Goal: Task Accomplishment & Management: Manage account settings

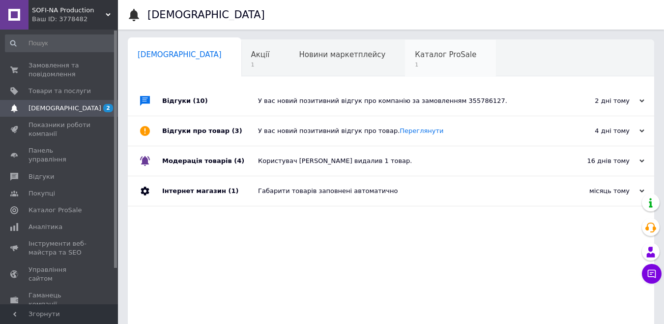
click at [415, 62] on span "1" at bounding box center [445, 64] width 61 height 7
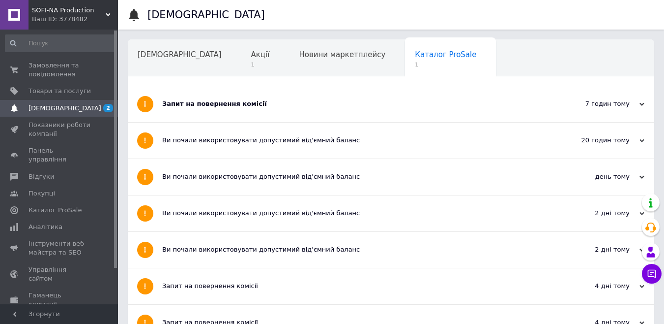
click at [230, 106] on div "Запит на повернення комісії" at bounding box center [354, 103] width 384 height 9
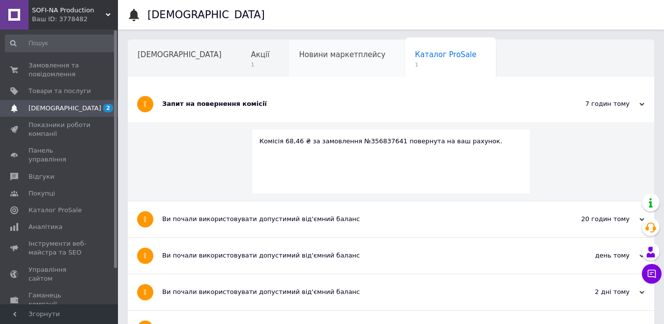
click at [314, 70] on div "Новини маркетплейсу" at bounding box center [347, 58] width 116 height 37
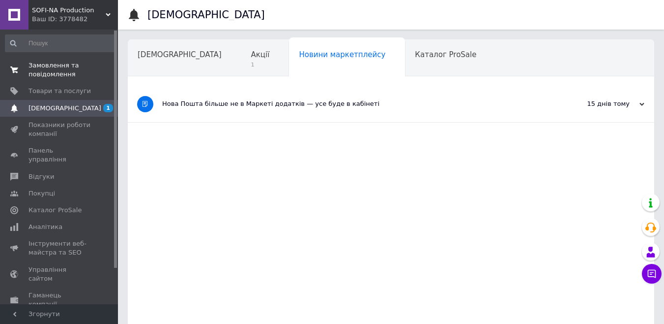
click at [58, 65] on span "Замовлення та повідомлення" at bounding box center [60, 70] width 62 height 18
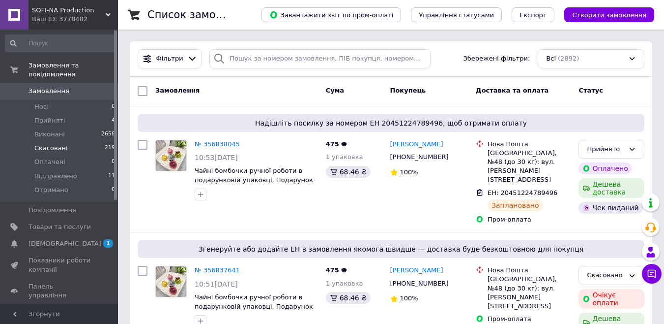
click at [52, 141] on li "Скасовані 219" at bounding box center [60, 148] width 121 height 14
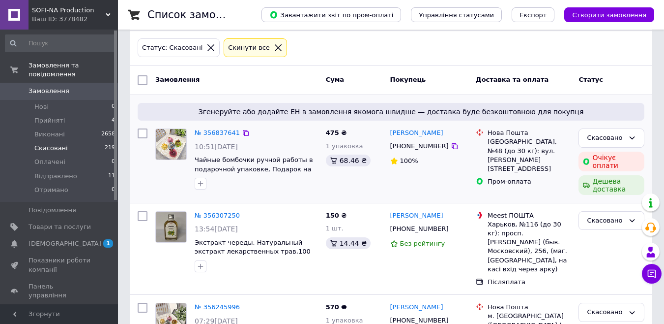
scroll to position [98, 0]
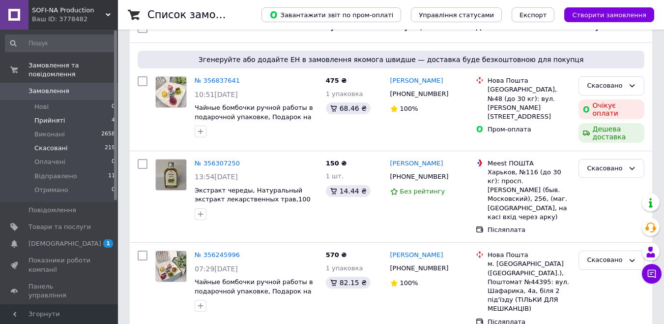
click at [38, 116] on span "Прийняті" at bounding box center [49, 120] width 30 height 9
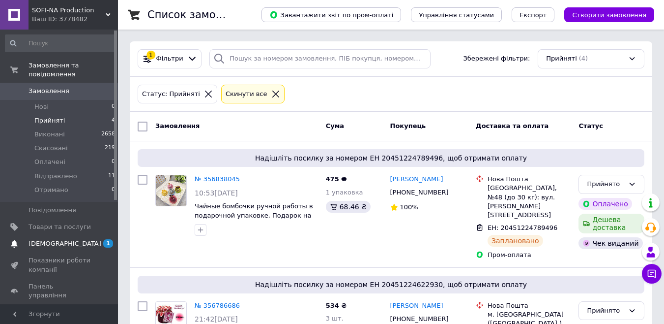
click at [64, 239] on span "[DEMOGRAPHIC_DATA]" at bounding box center [65, 243] width 73 height 9
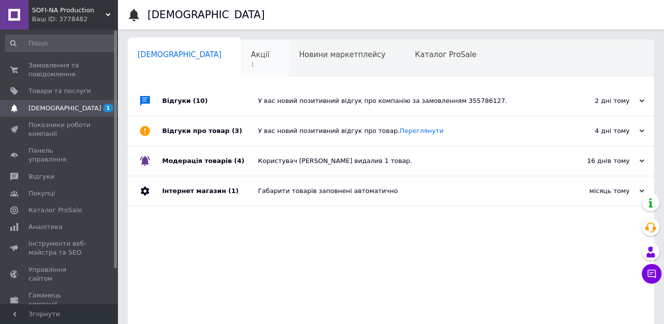
click at [251, 57] on span "Акції" at bounding box center [260, 54] width 19 height 9
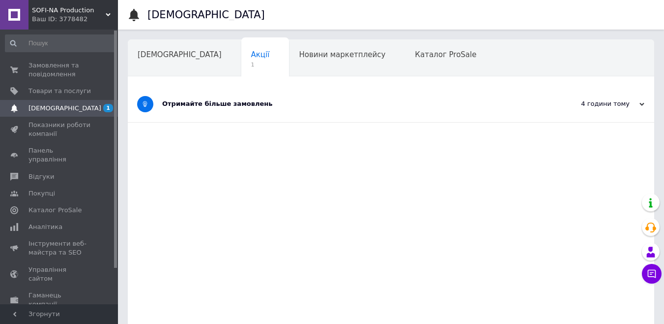
click at [255, 108] on div "Отримайте більше замовлень" at bounding box center [354, 103] width 384 height 9
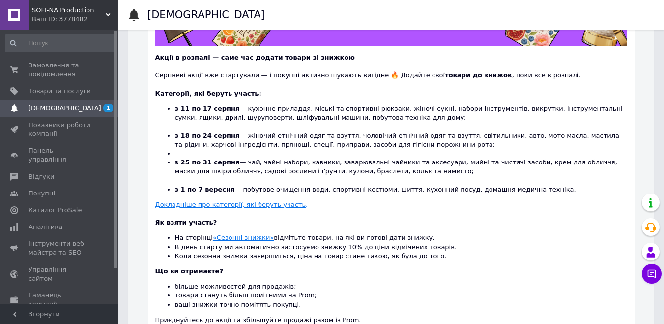
scroll to position [197, 0]
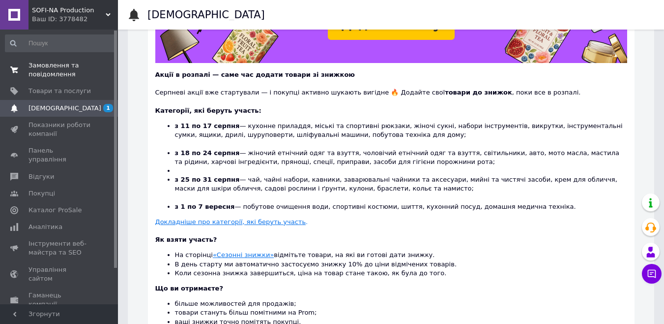
click at [61, 66] on span "Замовлення та повідомлення" at bounding box center [60, 70] width 62 height 18
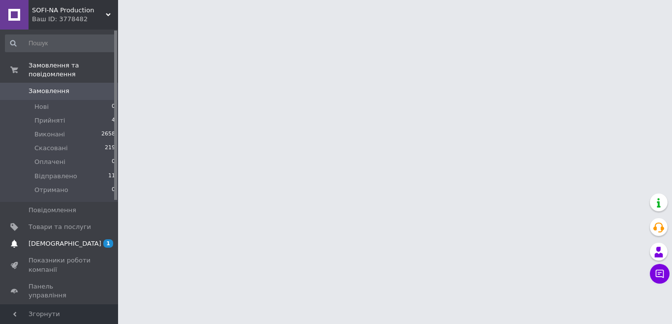
click at [61, 239] on span "[DEMOGRAPHIC_DATA]" at bounding box center [65, 243] width 73 height 9
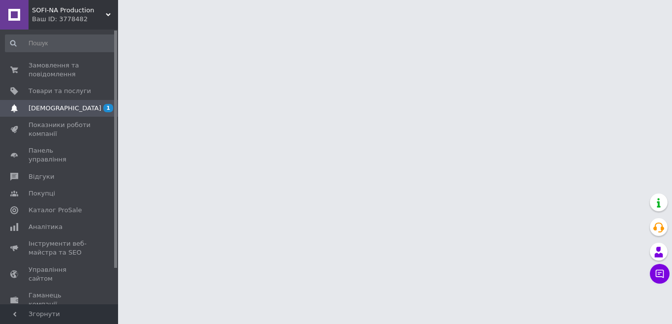
click at [61, 239] on span "Інструменти веб-майстра та SEO" at bounding box center [60, 248] width 62 height 18
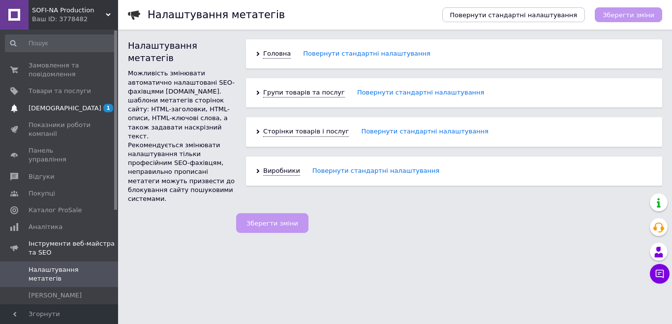
click at [58, 103] on link "Сповіщення 1" at bounding box center [60, 108] width 121 height 17
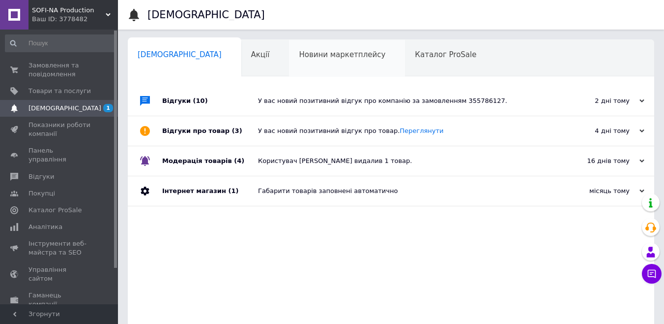
click at [310, 59] on span "Новини маркетплейсу" at bounding box center [342, 54] width 87 height 9
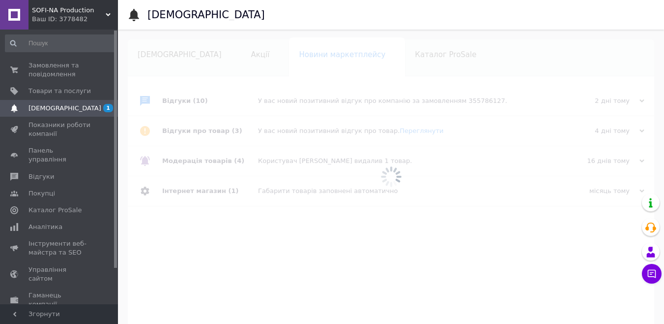
click at [372, 60] on div at bounding box center [391, 176] width 546 height 294
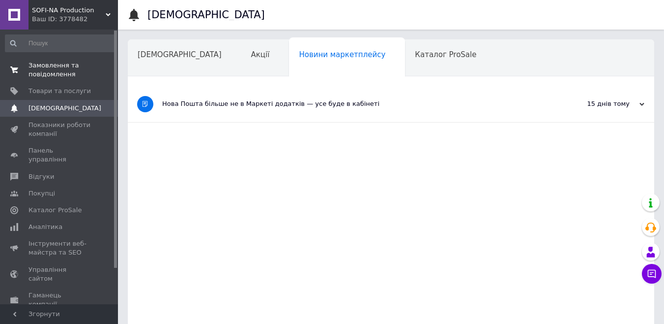
click at [48, 66] on span "Замовлення та повідомлення" at bounding box center [60, 70] width 62 height 18
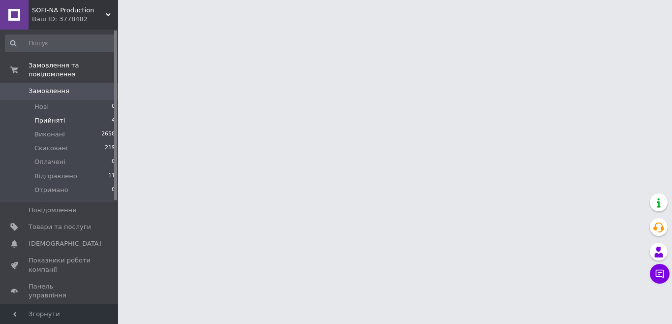
click at [56, 116] on span "Прийняті" at bounding box center [49, 120] width 30 height 9
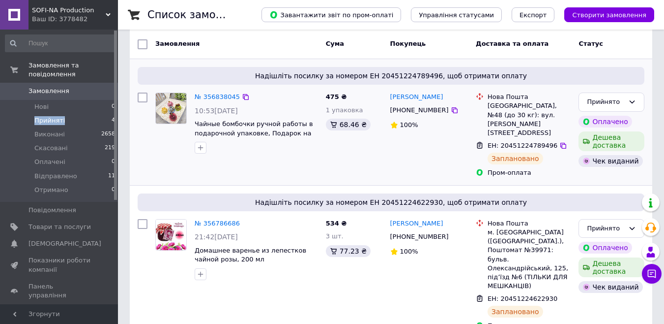
scroll to position [98, 0]
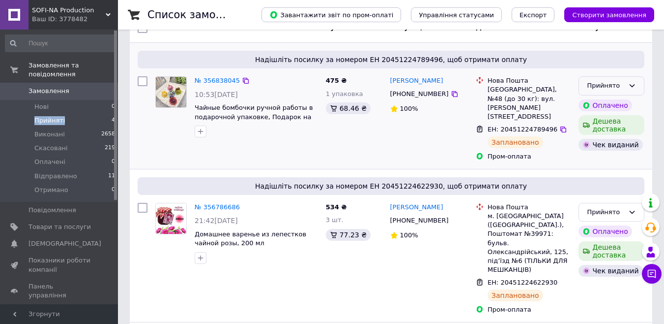
click at [627, 86] on div "Прийнято" at bounding box center [612, 85] width 66 height 19
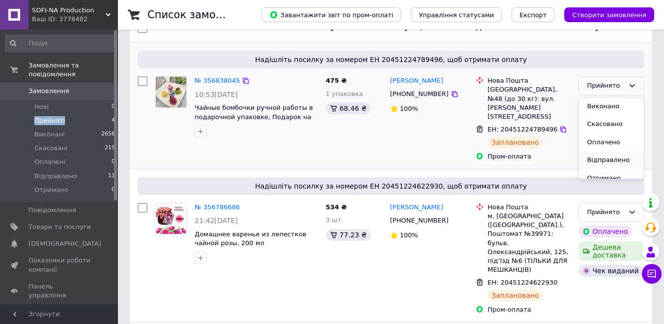
click at [605, 157] on li "Відправлено" at bounding box center [611, 160] width 65 height 18
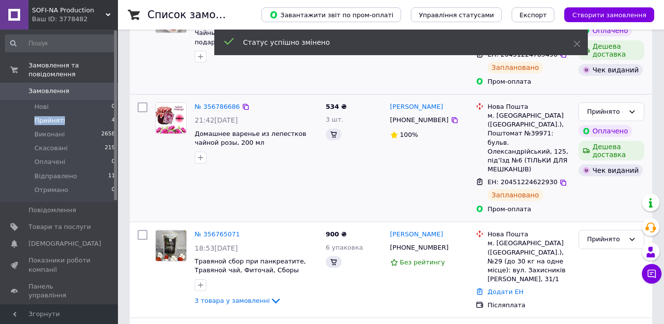
scroll to position [147, 0]
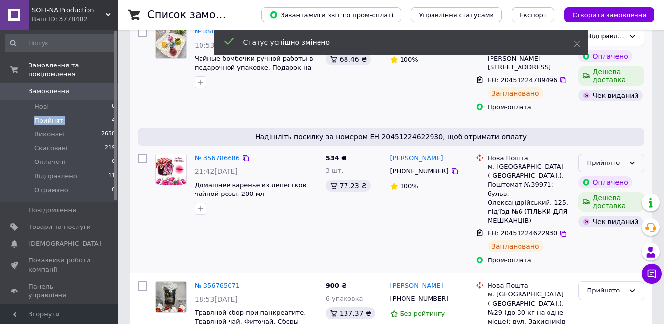
click at [630, 159] on icon at bounding box center [632, 163] width 8 height 8
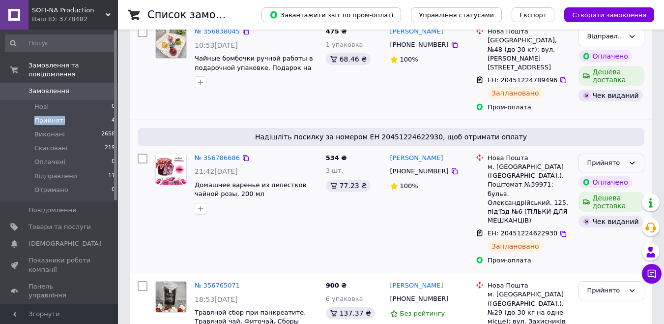
click at [632, 159] on icon at bounding box center [632, 163] width 8 height 8
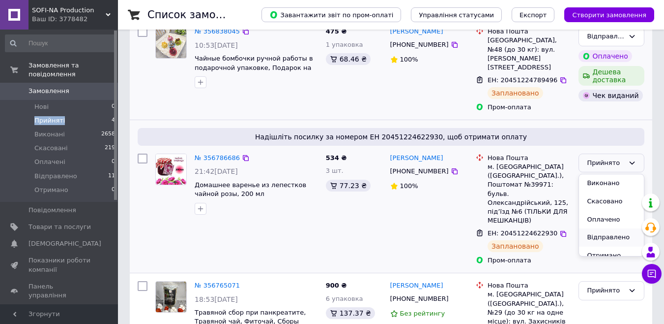
click at [610, 228] on li "Відправлено" at bounding box center [611, 237] width 65 height 18
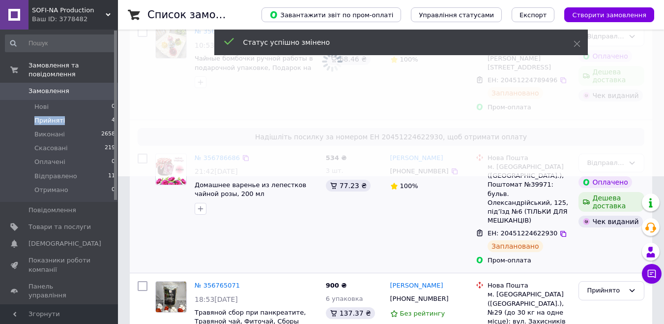
scroll to position [273, 0]
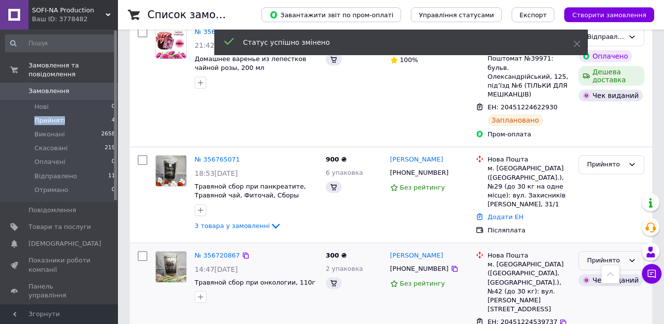
click at [619, 255] on div "Прийнято" at bounding box center [605, 260] width 37 height 10
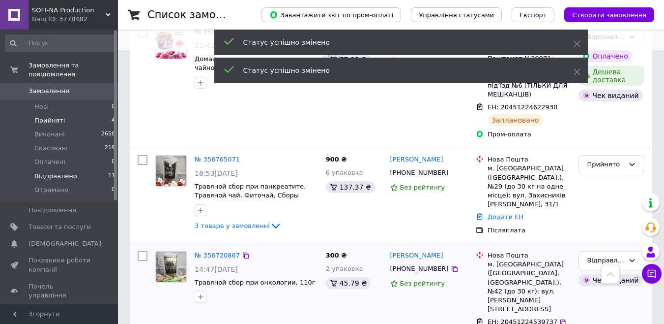
click at [63, 172] on span "Відправлено" at bounding box center [55, 176] width 43 height 9
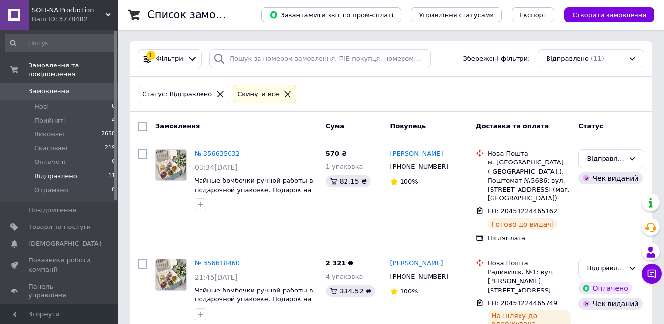
click at [70, 172] on span "Відправлено" at bounding box center [55, 176] width 43 height 9
click at [65, 114] on li "Прийняті 4" at bounding box center [60, 121] width 121 height 14
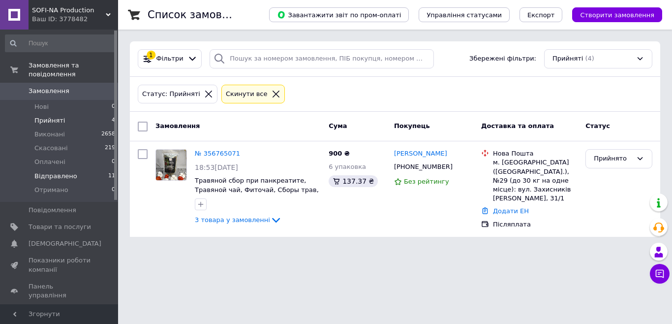
click at [46, 172] on span "Відправлено" at bounding box center [55, 176] width 43 height 9
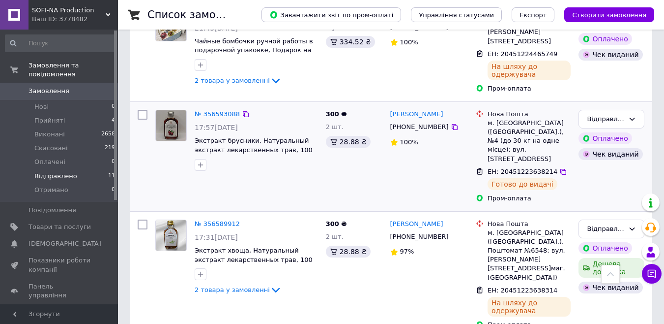
scroll to position [794, 0]
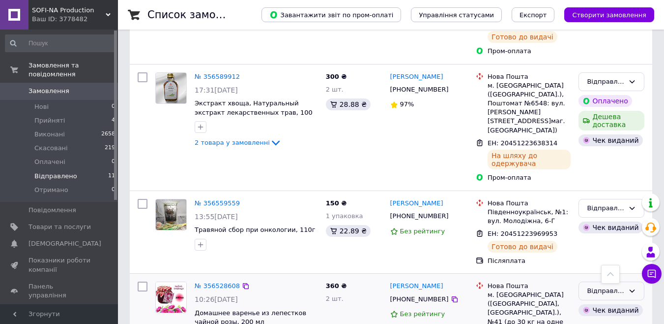
click at [613, 286] on div "Відправлено" at bounding box center [605, 291] width 37 height 10
click at [603, 320] on li "Виконано" at bounding box center [611, 329] width 65 height 18
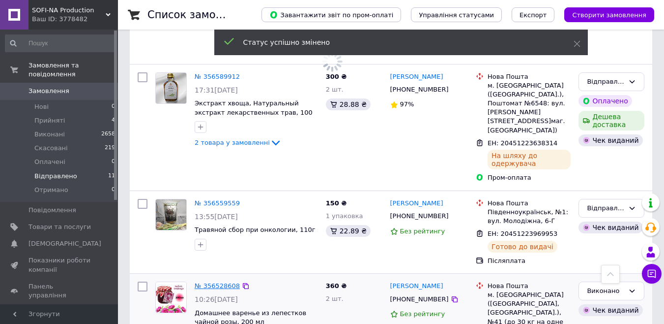
click at [224, 282] on link "№ 356528608" at bounding box center [217, 285] width 45 height 7
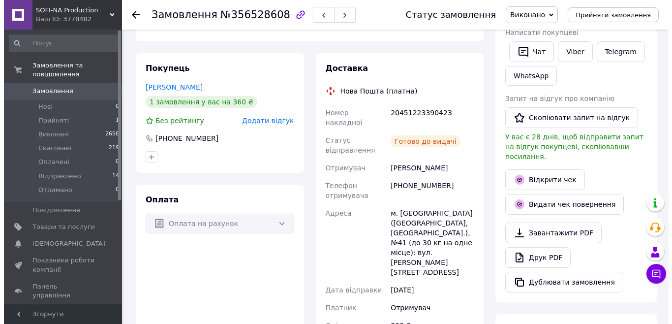
scroll to position [147, 0]
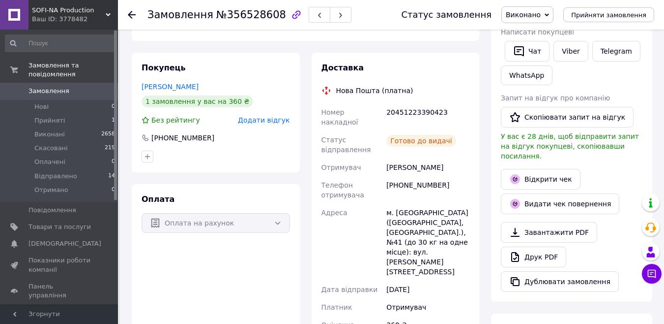
click at [264, 123] on span "Додати відгук" at bounding box center [264, 120] width 52 height 8
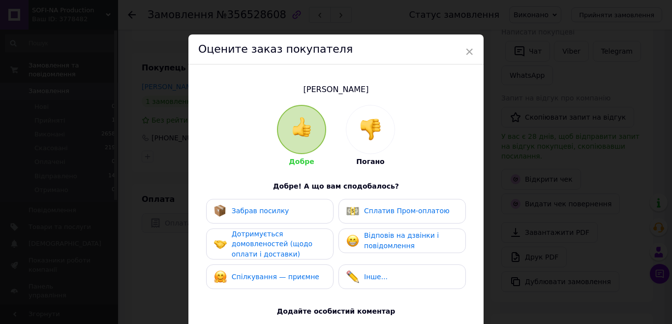
click at [262, 207] on span "Забрав посилку" at bounding box center [261, 210] width 58 height 8
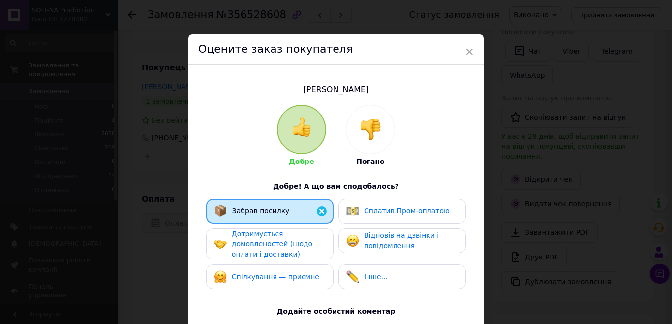
click at [261, 250] on span "Дотримується домовленостей (щодо оплати і доставки)" at bounding box center [272, 244] width 81 height 28
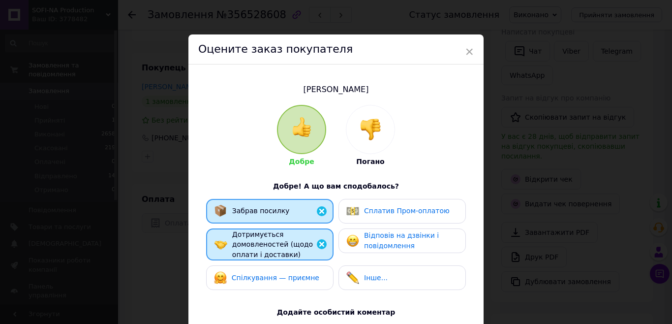
click at [266, 273] on span "Спілкування — приємне" at bounding box center [276, 277] width 88 height 8
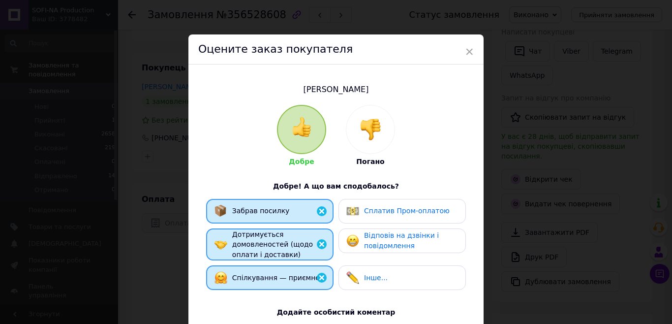
click at [395, 228] on div "Відповів на дзвінки і повідомлення" at bounding box center [401, 240] width 127 height 25
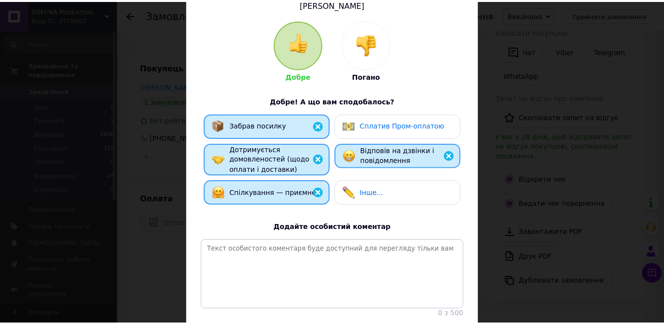
scroll to position [161, 0]
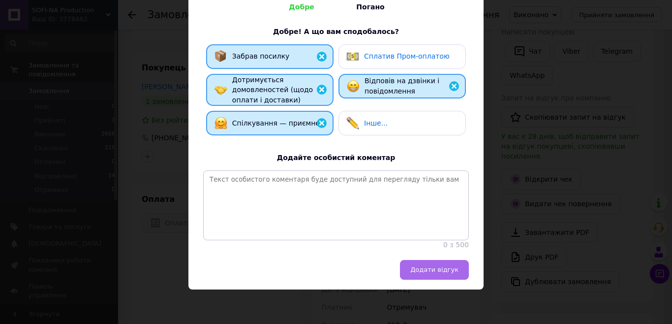
click at [425, 266] on span "Додати відгук" at bounding box center [434, 268] width 48 height 7
click at [425, 266] on div "Додати відгук" at bounding box center [333, 270] width 270 height 20
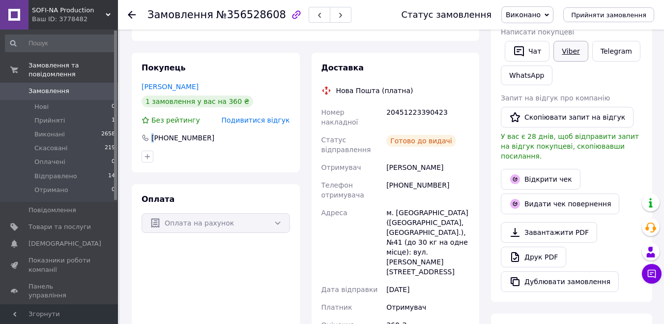
click at [573, 56] on link "Viber" at bounding box center [571, 51] width 34 height 21
click at [400, 68] on div "Доставка" at bounding box center [396, 67] width 148 height 11
click at [51, 172] on span "Відправлено" at bounding box center [55, 176] width 43 height 9
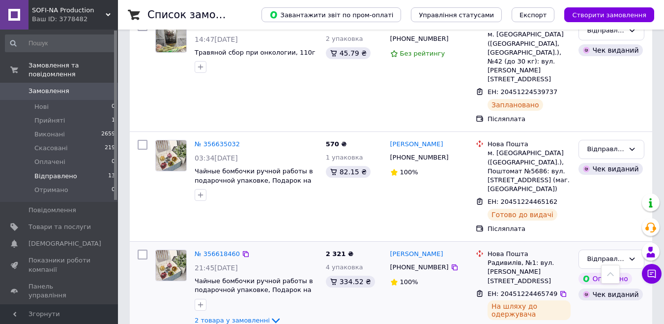
scroll to position [398, 0]
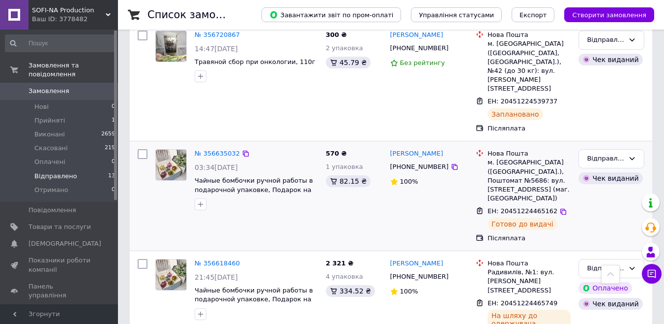
click at [210, 148] on div "№ 356635032" at bounding box center [217, 153] width 47 height 11
click at [212, 149] on link "№ 356635032" at bounding box center [217, 152] width 45 height 7
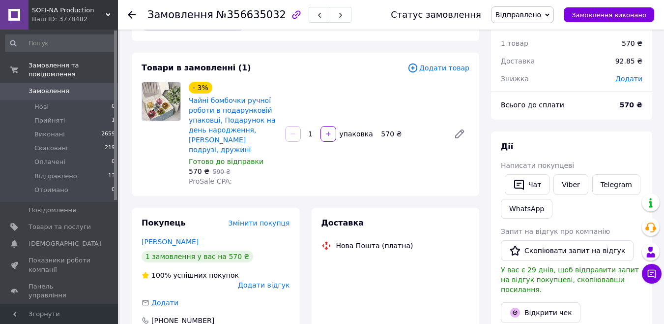
scroll to position [49, 0]
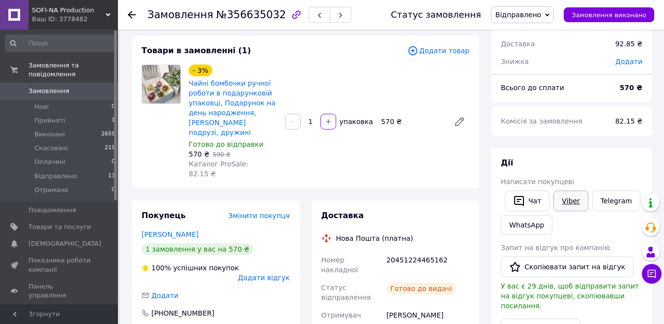
click at [573, 198] on link "Viber" at bounding box center [571, 200] width 34 height 21
click at [129, 14] on use at bounding box center [132, 15] width 8 height 8
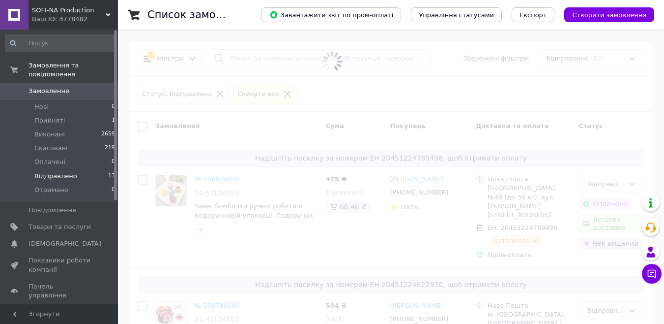
click at [70, 172] on span "Відправлено" at bounding box center [55, 176] width 43 height 9
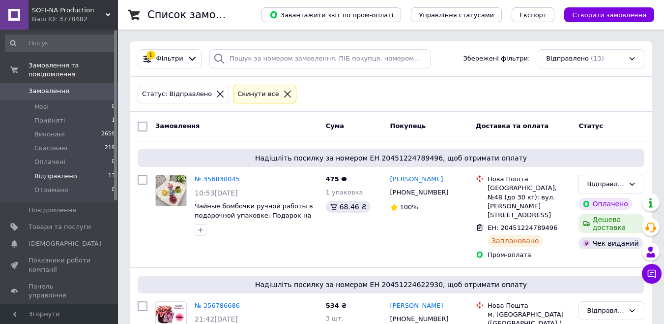
click at [70, 172] on span "Відправлено" at bounding box center [55, 176] width 43 height 9
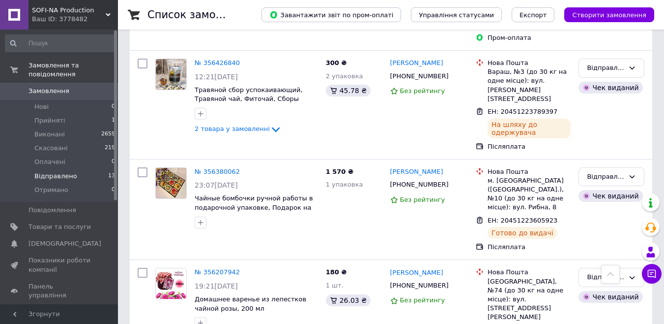
scroll to position [1135, 0]
click at [218, 267] on link "№ 356207942" at bounding box center [217, 270] width 45 height 7
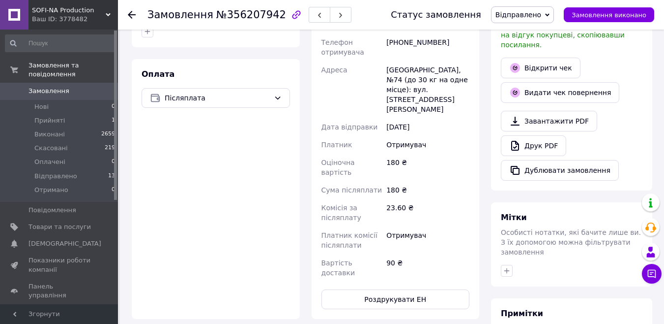
scroll to position [169, 0]
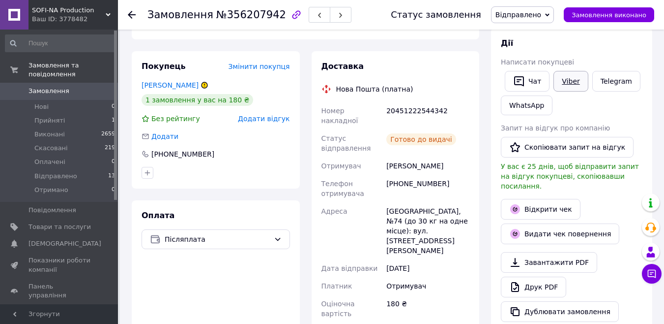
click at [569, 86] on link "Viber" at bounding box center [571, 81] width 34 height 21
click at [130, 12] on use at bounding box center [132, 15] width 8 height 8
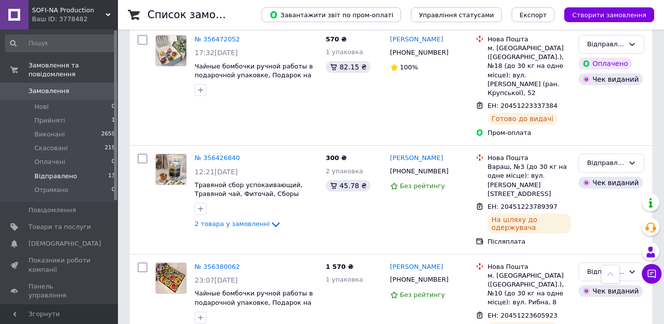
scroll to position [1037, 0]
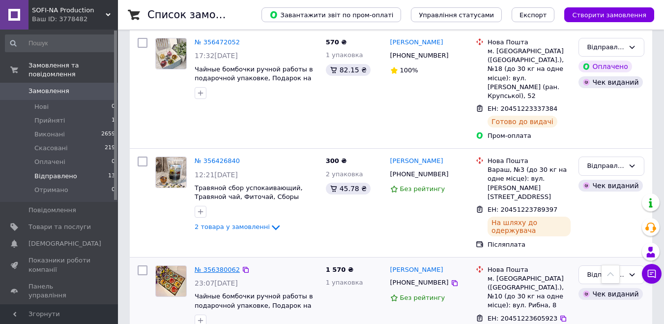
click at [208, 265] on link "№ 356380062" at bounding box center [217, 268] width 45 height 7
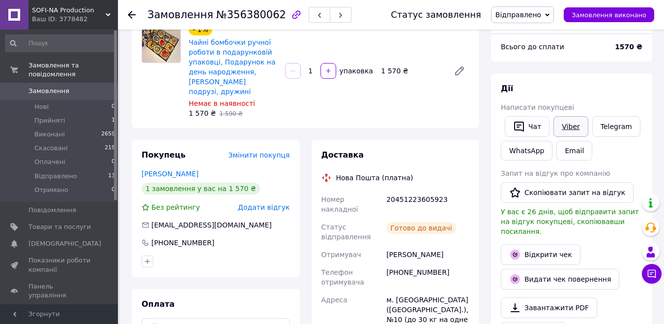
scroll to position [6, 0]
click at [577, 127] on link "Viber" at bounding box center [571, 126] width 34 height 21
click at [129, 15] on use at bounding box center [132, 15] width 8 height 8
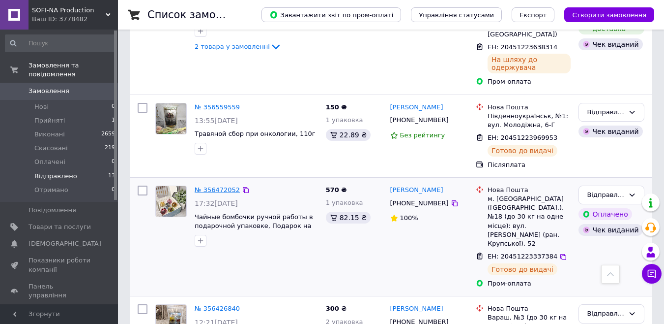
click at [215, 186] on link "№ 356472052" at bounding box center [217, 189] width 45 height 7
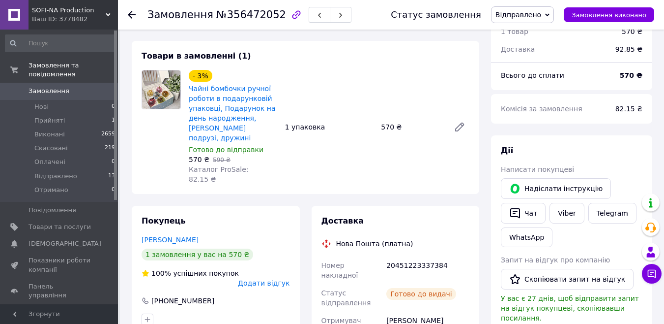
scroll to position [64, 0]
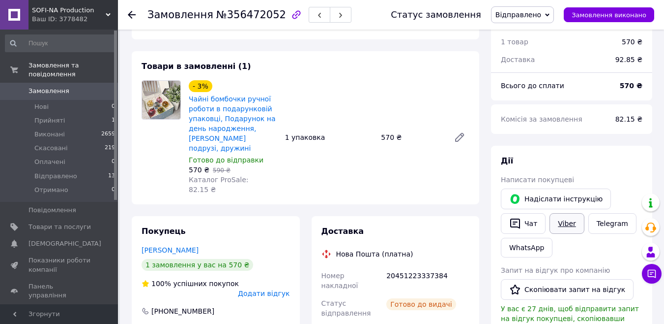
click at [570, 220] on link "Viber" at bounding box center [567, 223] width 34 height 21
click at [130, 17] on use at bounding box center [132, 15] width 8 height 8
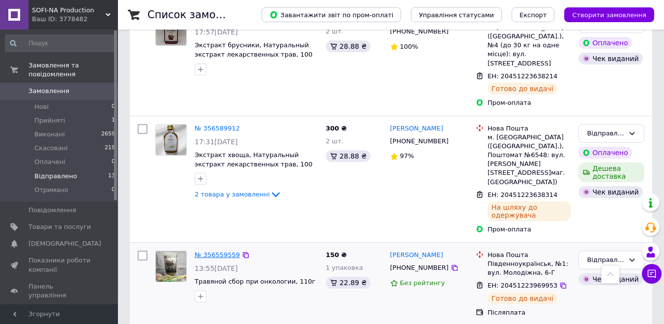
click at [211, 251] on link "№ 356559559" at bounding box center [217, 254] width 45 height 7
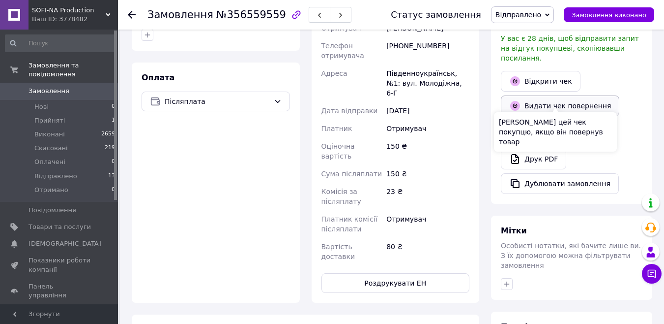
scroll to position [100, 0]
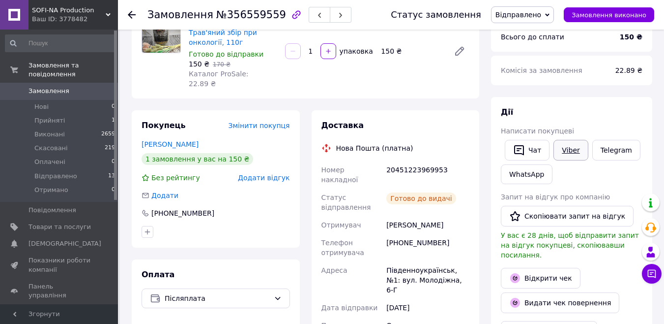
click at [573, 147] on link "Viber" at bounding box center [571, 150] width 34 height 21
click at [128, 13] on icon at bounding box center [132, 15] width 8 height 8
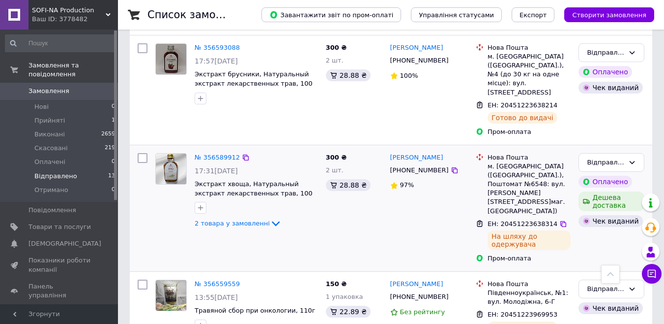
scroll to position [688, 0]
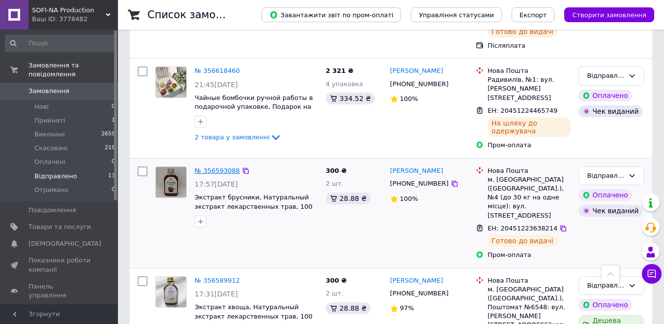
click at [215, 167] on link "№ 356593088" at bounding box center [217, 170] width 45 height 7
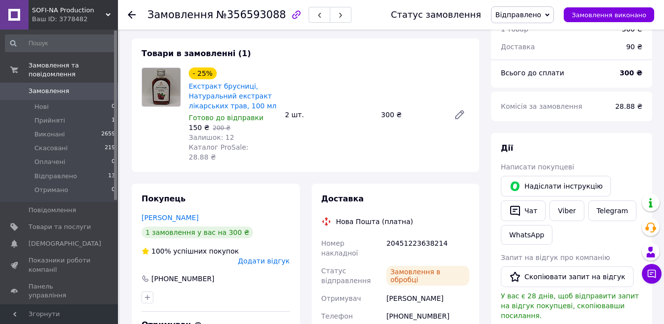
scroll to position [16, 0]
click at [567, 209] on link "Viber" at bounding box center [567, 210] width 34 height 21
click at [136, 15] on div at bounding box center [138, 14] width 20 height 29
click at [135, 15] on use at bounding box center [132, 15] width 8 height 8
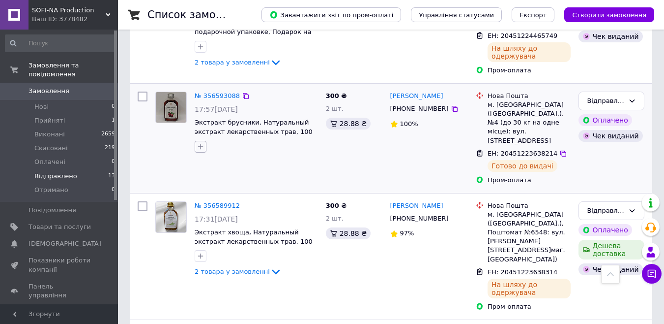
scroll to position [566, 0]
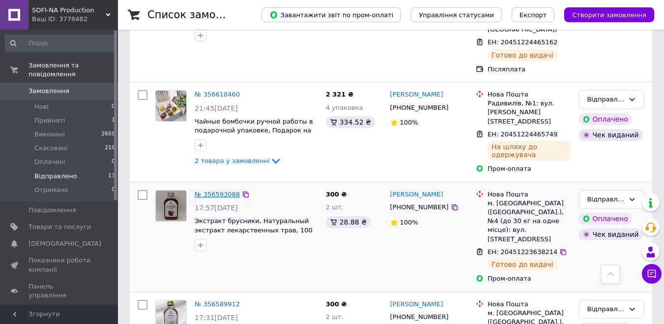
click at [207, 190] on link "№ 356593088" at bounding box center [217, 193] width 45 height 7
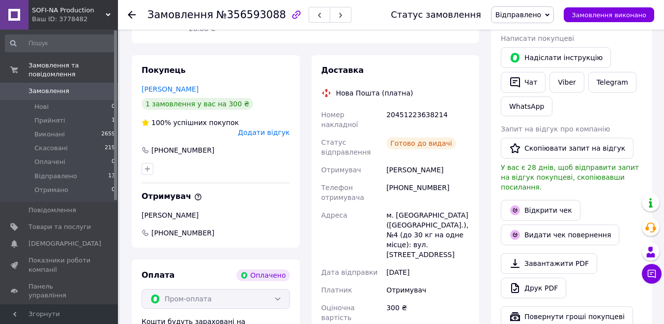
scroll to position [193, 0]
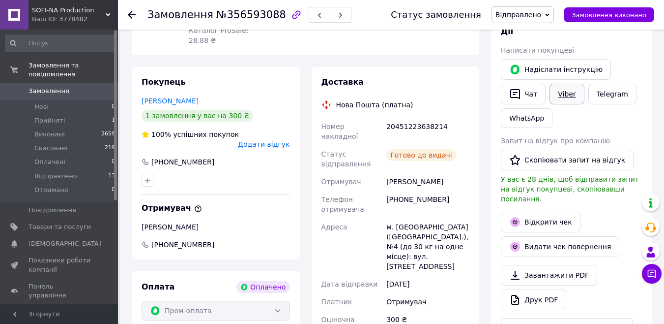
click at [571, 95] on link "Viber" at bounding box center [567, 94] width 34 height 21
click at [131, 10] on div at bounding box center [132, 15] width 8 height 10
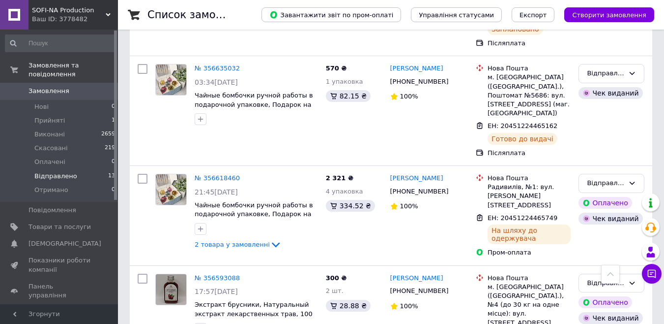
scroll to position [393, 0]
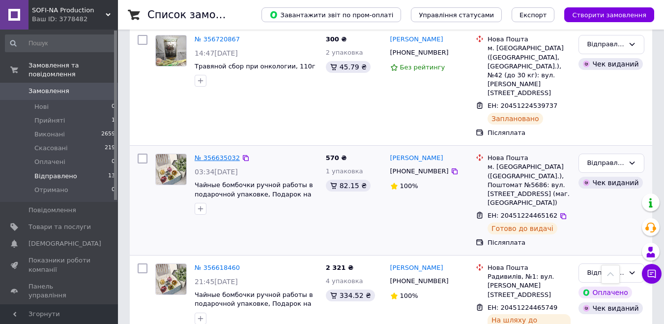
click at [207, 154] on link "№ 356635032" at bounding box center [217, 157] width 45 height 7
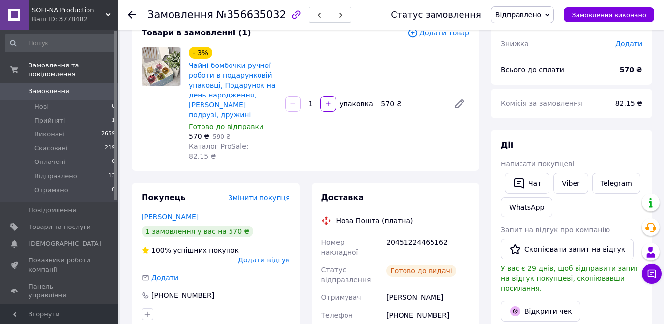
scroll to position [49, 0]
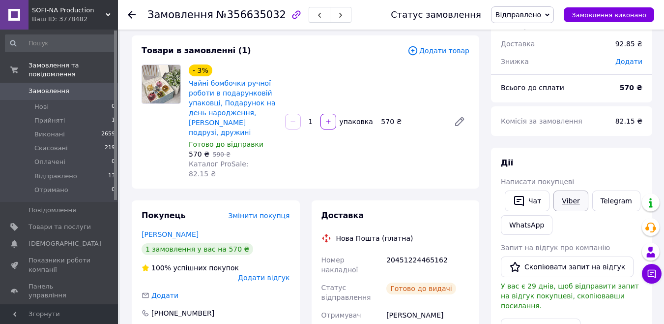
click at [570, 200] on link "Viber" at bounding box center [571, 200] width 34 height 21
click at [134, 14] on use at bounding box center [132, 15] width 8 height 8
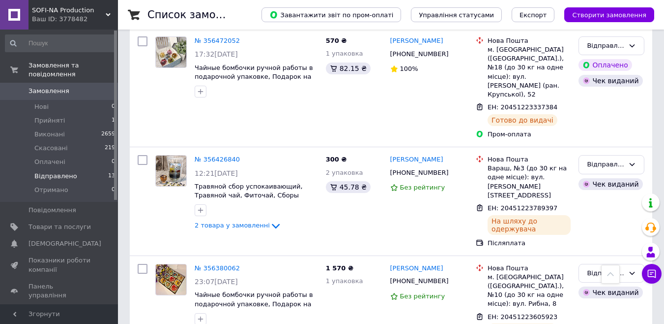
scroll to position [1037, 0]
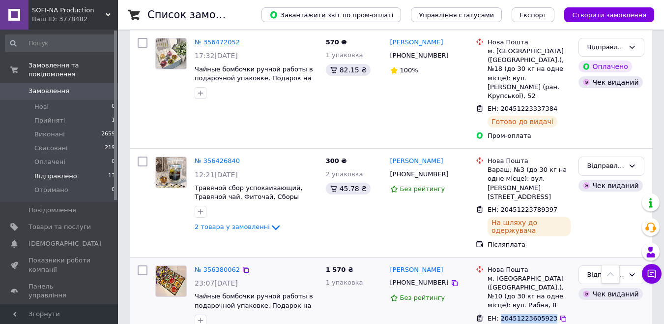
drag, startPoint x: 546, startPoint y: 186, endPoint x: 500, endPoint y: 186, distance: 45.7
click at [500, 314] on span "ЕН: 20451223605923" at bounding box center [523, 317] width 70 height 7
copy span "20451223605923"
click at [218, 265] on link "№ 356380062" at bounding box center [217, 268] width 45 height 7
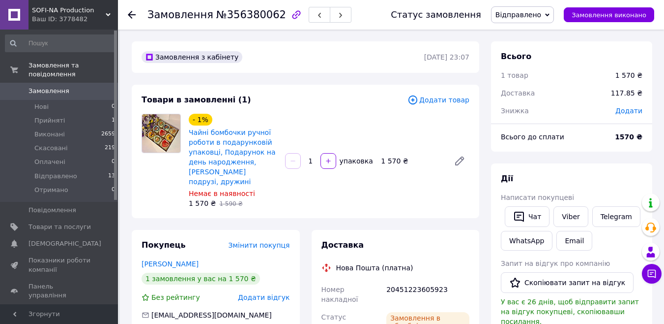
scroll to position [6, 0]
click at [571, 212] on link "Viber" at bounding box center [571, 216] width 34 height 21
click at [131, 12] on use at bounding box center [132, 15] width 8 height 8
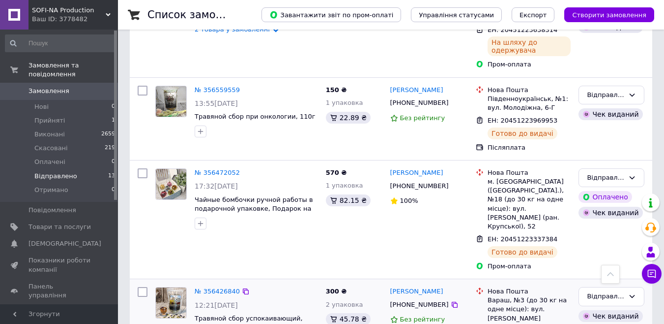
scroll to position [889, 0]
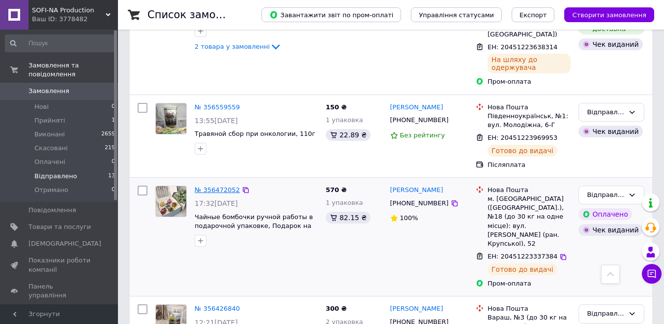
click at [209, 186] on link "№ 356472052" at bounding box center [217, 189] width 45 height 7
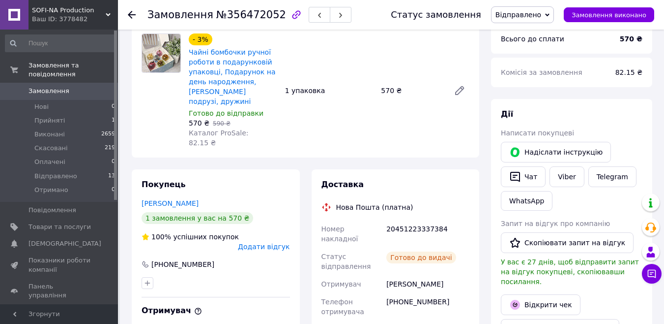
scroll to position [174, 0]
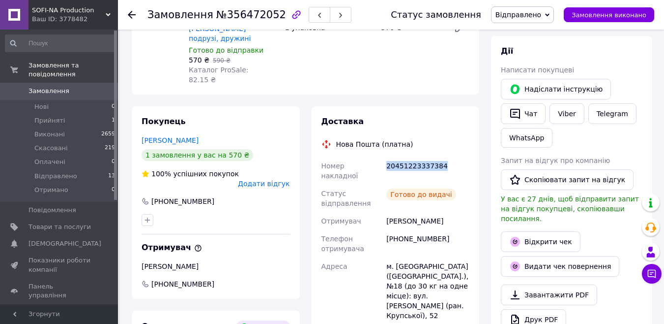
drag, startPoint x: 443, startPoint y: 158, endPoint x: 381, endPoint y: 157, distance: 62.4
click at [381, 157] on div "Номер накладної 20451223337384 Статус відправлення Готово до видачі Отримувач […" at bounding box center [396, 286] width 152 height 258
copy div "Номер накладної 20451223337384"
click at [132, 14] on use at bounding box center [132, 15] width 8 height 8
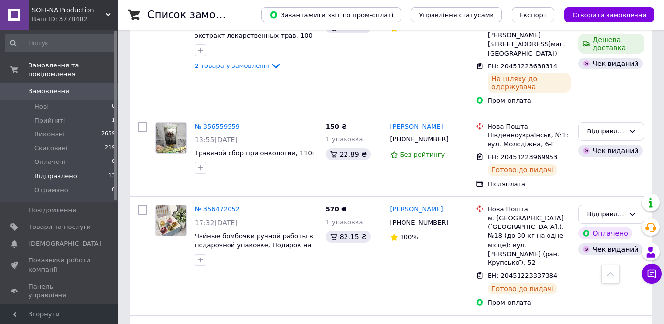
scroll to position [872, 0]
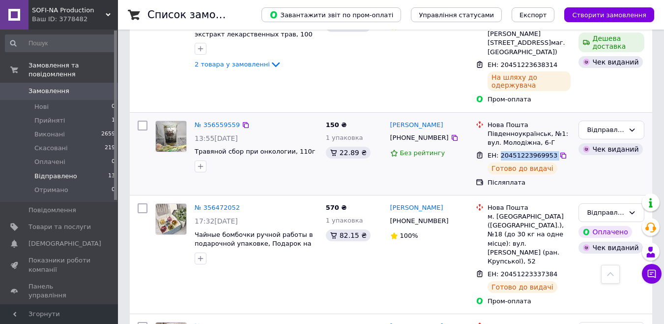
drag, startPoint x: 549, startPoint y: 56, endPoint x: 498, endPoint y: 57, distance: 50.6
click at [498, 150] on div "ЕН: 20451223969953" at bounding box center [529, 155] width 85 height 11
copy div "20451223969953"
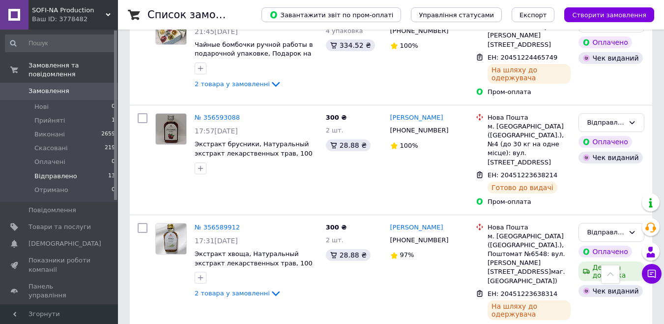
scroll to position [626, 0]
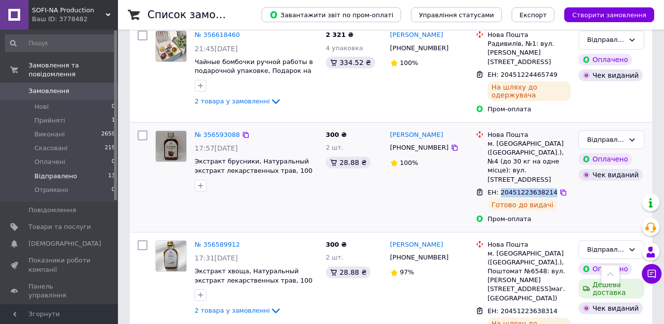
drag, startPoint x: 547, startPoint y: 111, endPoint x: 500, endPoint y: 111, distance: 47.2
click at [500, 188] on span "ЕН: 20451223638214" at bounding box center [523, 191] width 70 height 7
copy span "20451223638214"
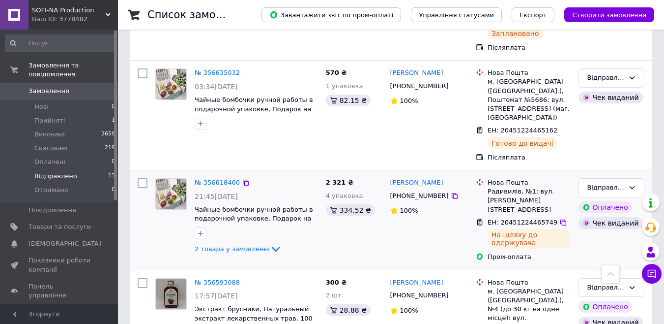
scroll to position [380, 0]
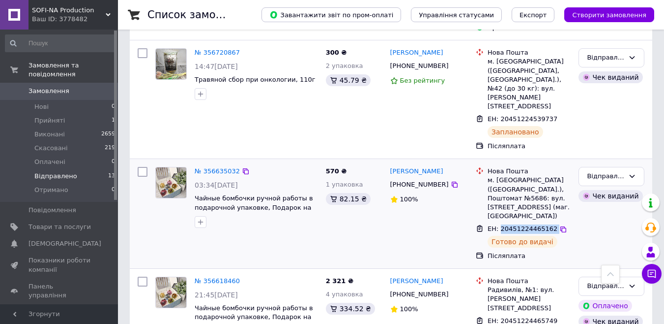
drag, startPoint x: 549, startPoint y: 174, endPoint x: 498, endPoint y: 175, distance: 51.1
click at [498, 223] on div "ЕН: 20451224465162" at bounding box center [529, 228] width 85 height 11
copy div "20451224465162"
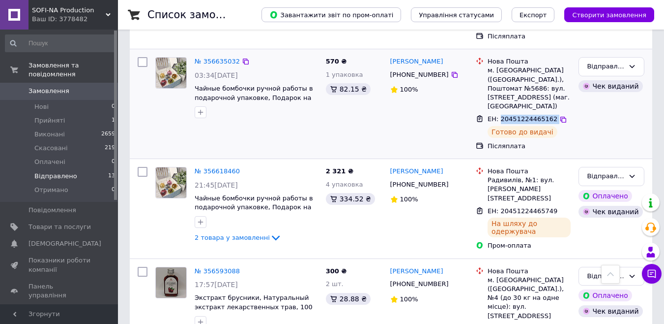
scroll to position [492, 0]
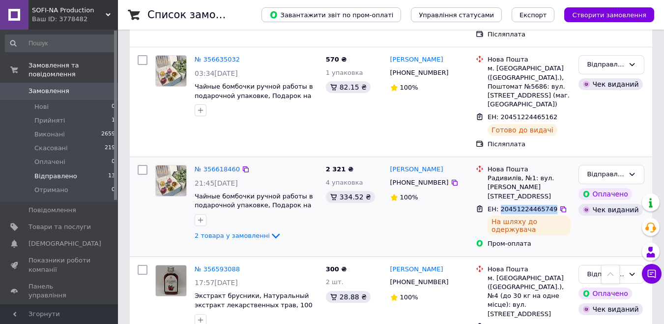
drag, startPoint x: 547, startPoint y: 145, endPoint x: 500, endPoint y: 146, distance: 46.7
click at [500, 205] on span "ЕН: 20451224465749" at bounding box center [523, 208] width 70 height 7
copy span "20451224465749"
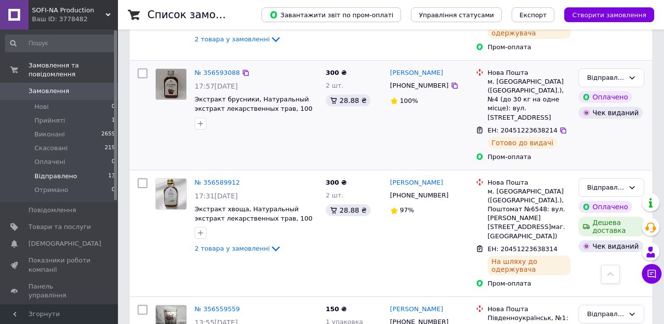
scroll to position [688, 0]
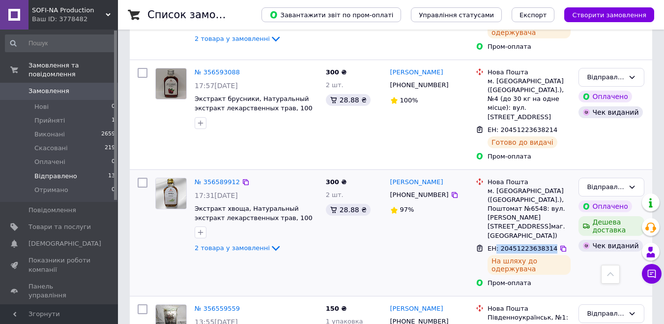
drag, startPoint x: 547, startPoint y: 149, endPoint x: 496, endPoint y: 150, distance: 51.2
click at [496, 243] on div "ЕН: 20451223638314" at bounding box center [523, 248] width 72 height 11
copy span ": 20451223638314"
click at [216, 178] on link "№ 356589912" at bounding box center [217, 181] width 45 height 7
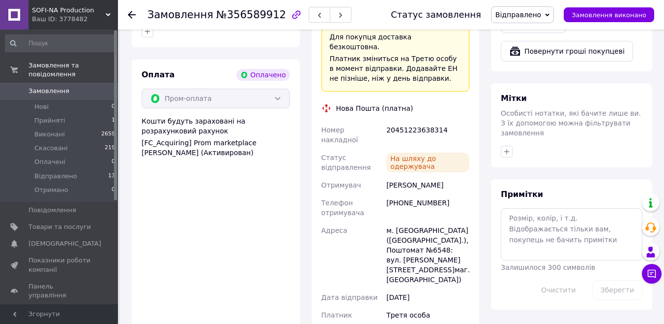
scroll to position [224, 0]
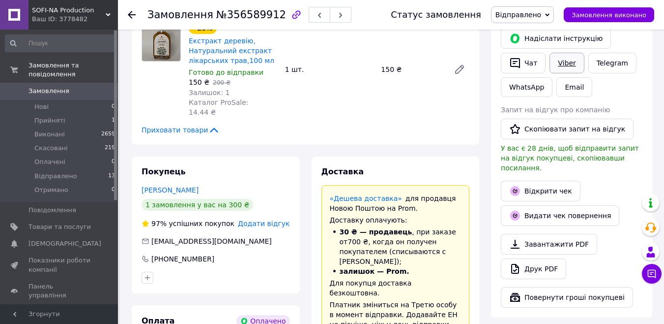
click at [566, 68] on link "Viber" at bounding box center [567, 63] width 34 height 21
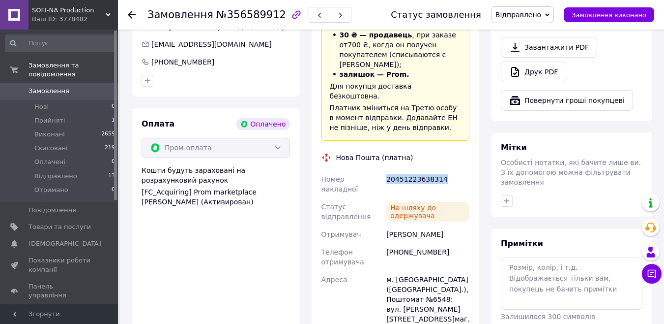
drag, startPoint x: 439, startPoint y: 137, endPoint x: 386, endPoint y: 139, distance: 53.1
click at [386, 170] on div "20451223638314" at bounding box center [427, 184] width 87 height 28
copy div "20451223638314"
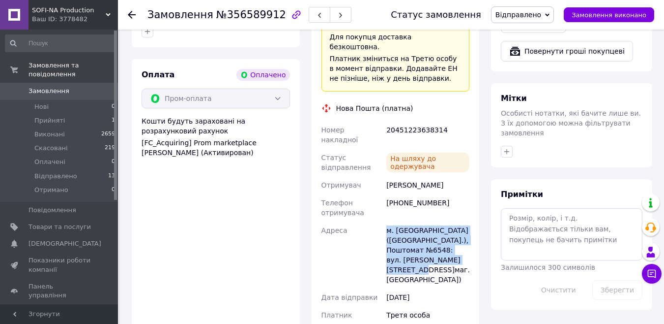
drag, startPoint x: 469, startPoint y: 210, endPoint x: 376, endPoint y: 181, distance: 98.0
click at [376, 181] on div "Номер накладної 20451223638314 Статус відправлення На шляху до одержувача Отрим…" at bounding box center [396, 250] width 152 height 258
copy div "Адреса [PERSON_NAME]. [GEOGRAPHIC_DATA] ([GEOGRAPHIC_DATA].), Поштомат №6548: в…"
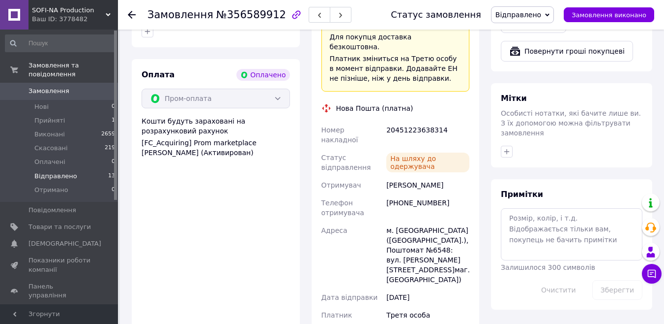
click at [44, 172] on span "Відправлено" at bounding box center [55, 176] width 43 height 9
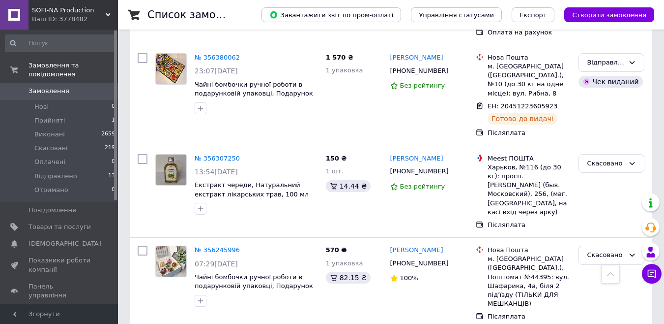
scroll to position [1775, 0]
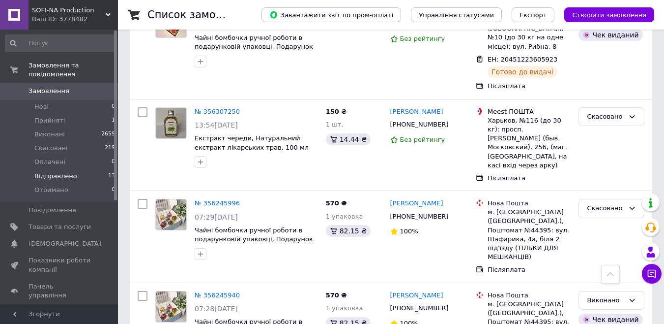
click at [67, 172] on span "Відправлено" at bounding box center [55, 176] width 43 height 9
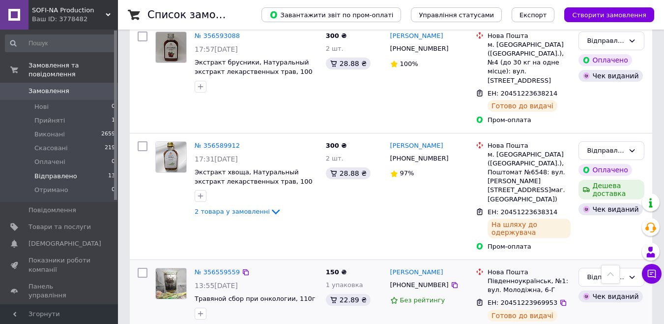
scroll to position [742, 0]
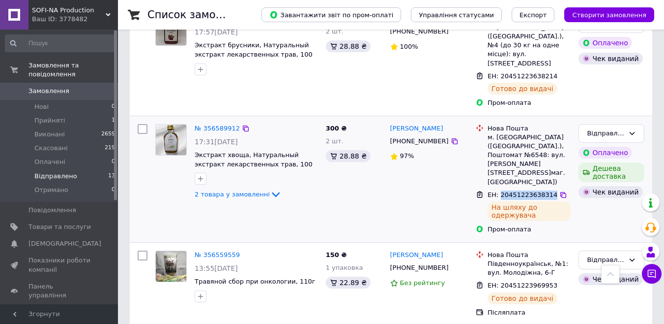
drag, startPoint x: 547, startPoint y: 92, endPoint x: 500, endPoint y: 93, distance: 47.7
click at [500, 189] on div "ЕН: 20451223638314" at bounding box center [523, 194] width 72 height 11
copy span "20451223638314"
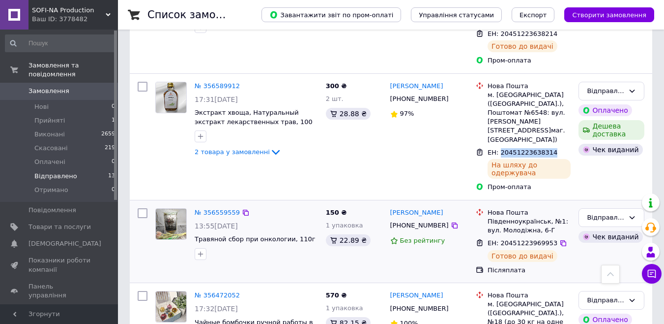
scroll to position [840, 0]
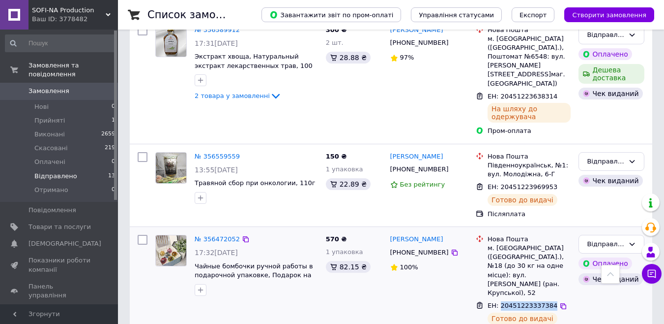
drag, startPoint x: 546, startPoint y: 199, endPoint x: 499, endPoint y: 197, distance: 46.7
click at [499, 301] on span "ЕН: 20451223337384" at bounding box center [523, 304] width 70 height 7
click at [422, 231] on div "[PERSON_NAME] [PHONE_NUMBER] 100%" at bounding box center [429, 286] width 86 height 110
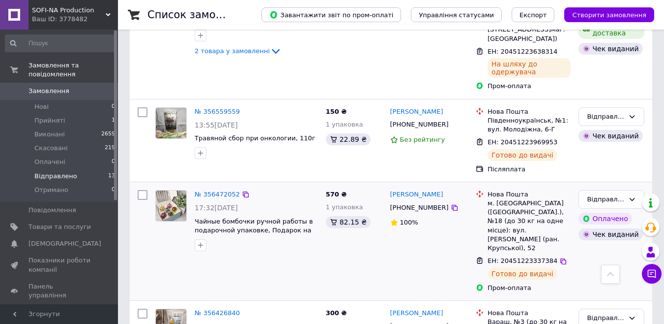
scroll to position [939, 0]
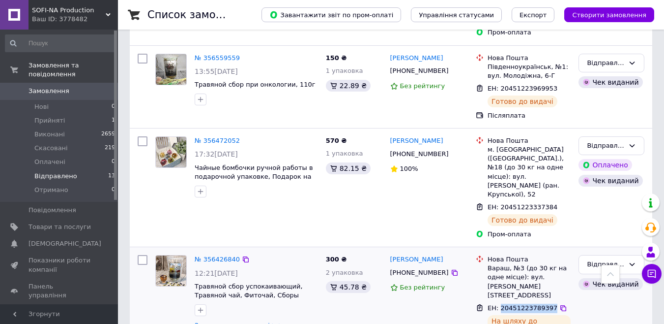
drag, startPoint x: 546, startPoint y: 181, endPoint x: 500, endPoint y: 184, distance: 46.8
click at [500, 304] on span "ЕН: 20451223789397" at bounding box center [523, 307] width 70 height 7
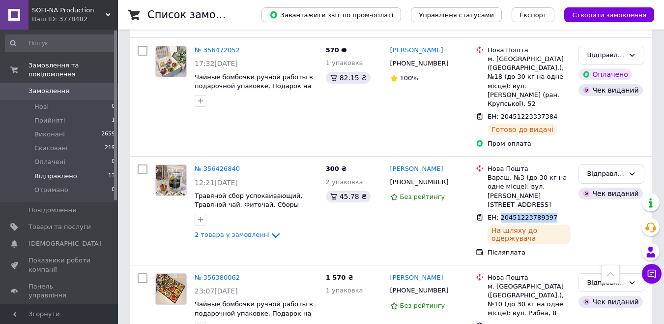
scroll to position [1135, 0]
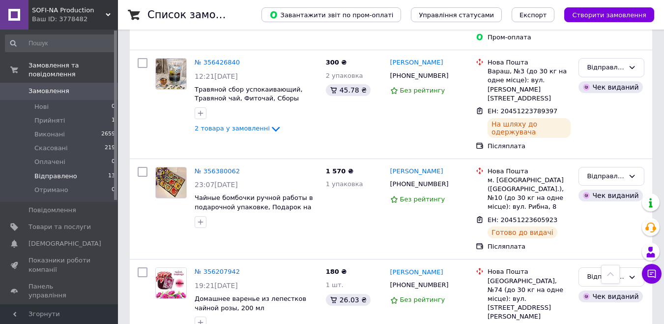
drag, startPoint x: 546, startPoint y: 261, endPoint x: 500, endPoint y: 261, distance: 46.2
click at [47, 116] on span "Прийняті" at bounding box center [49, 120] width 30 height 9
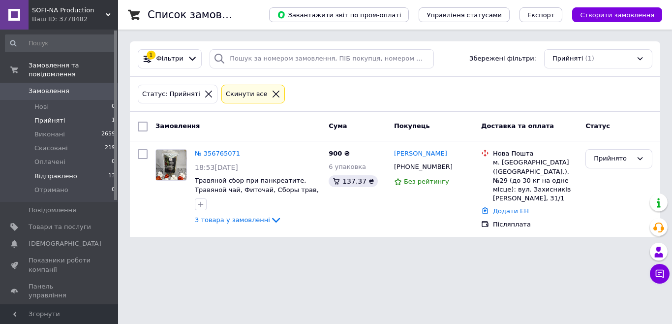
click at [56, 172] on span "Відправлено" at bounding box center [55, 176] width 43 height 9
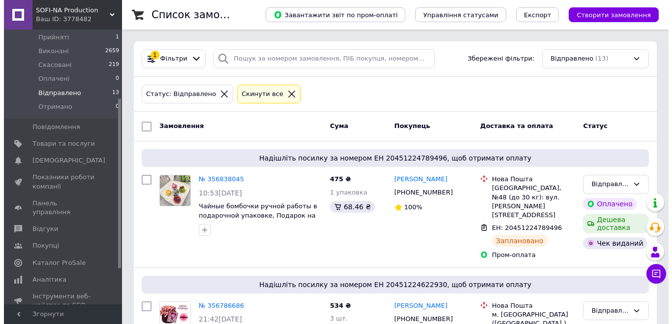
scroll to position [168, 0]
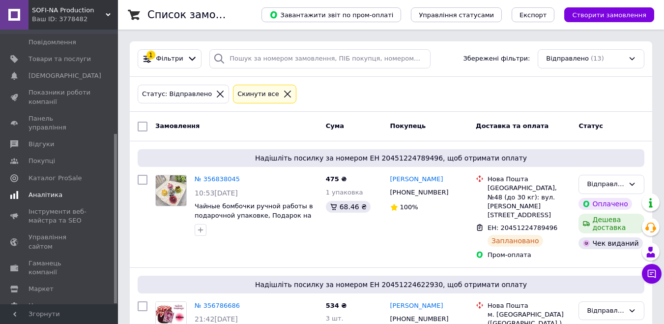
click at [55, 190] on span "Аналітика" at bounding box center [46, 194] width 34 height 9
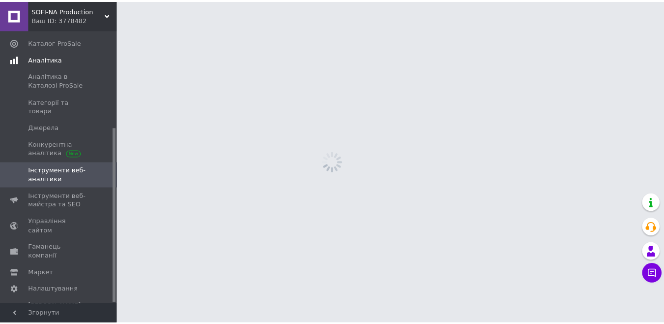
scroll to position [152, 0]
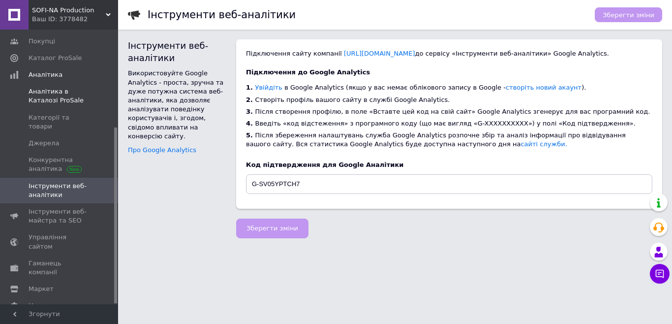
click at [59, 90] on span "Аналітика в Каталозі ProSale" at bounding box center [60, 96] width 62 height 18
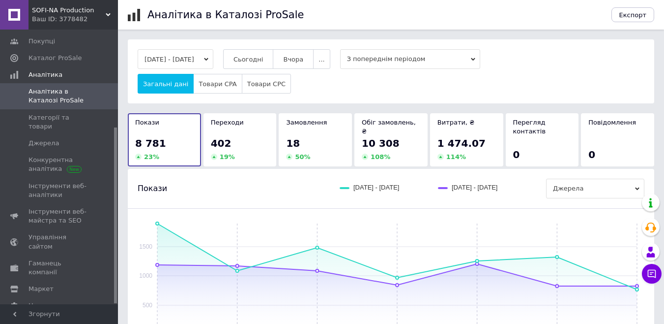
click at [203, 57] on button "[DATE] - [DATE]" at bounding box center [176, 59] width 76 height 20
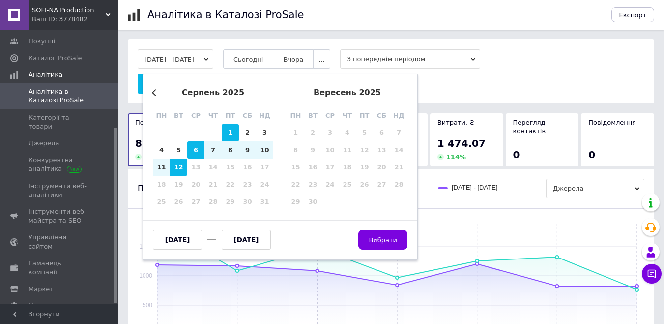
click at [230, 128] on div "1" at bounding box center [230, 132] width 17 height 17
type input "[DATE]"
click at [184, 168] on div "12" at bounding box center [178, 166] width 17 height 17
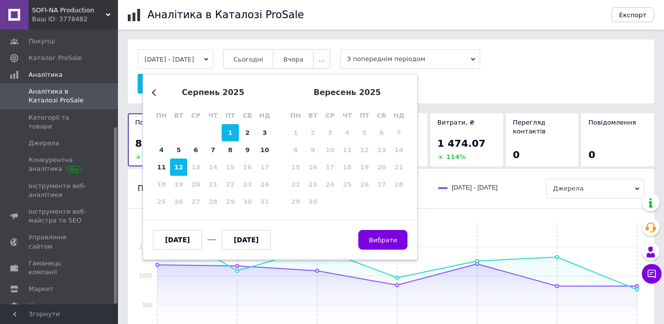
type input "[DATE]"
click at [234, 133] on div "1" at bounding box center [230, 132] width 17 height 17
type input "[DATE]"
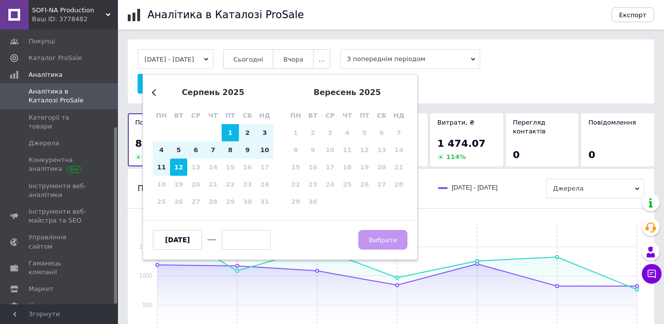
click at [178, 171] on div "12" at bounding box center [178, 166] width 17 height 17
type input "[DATE]"
click at [375, 232] on button "Вибрати" at bounding box center [382, 240] width 49 height 20
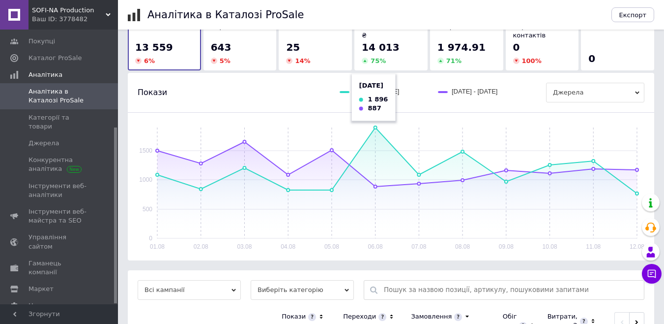
scroll to position [169, 0]
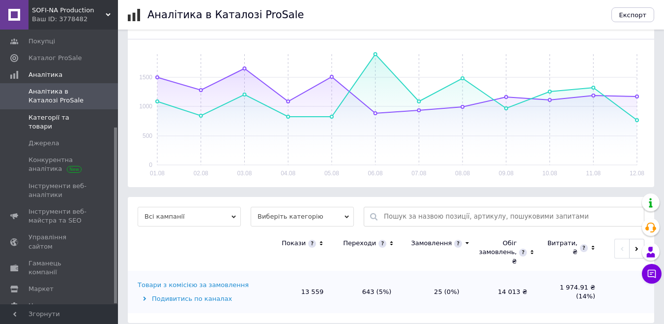
click at [56, 113] on span "Категорії та товари" at bounding box center [60, 122] width 62 height 18
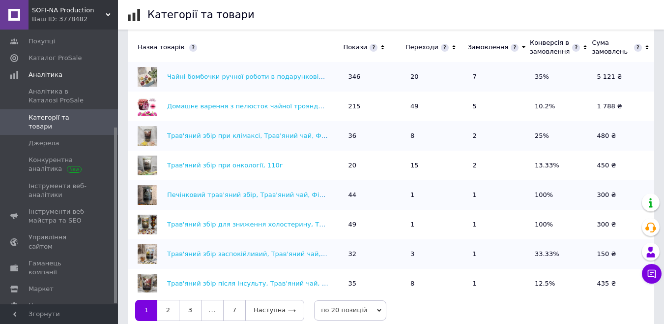
scroll to position [342, 0]
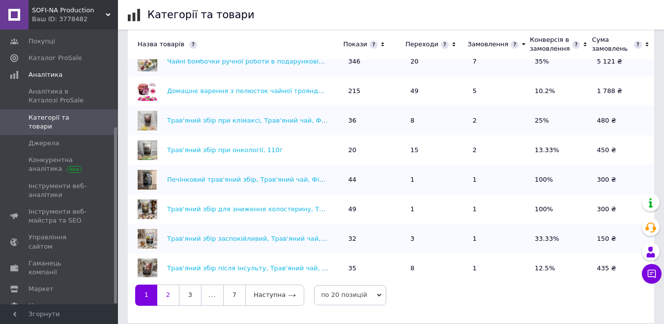
click at [161, 284] on link "2" at bounding box center [168, 294] width 22 height 21
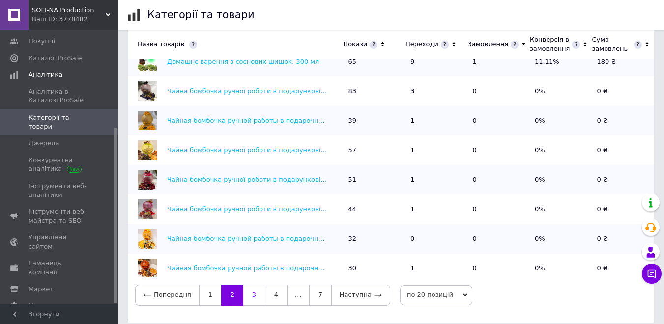
click at [243, 288] on link "3" at bounding box center [254, 294] width 22 height 21
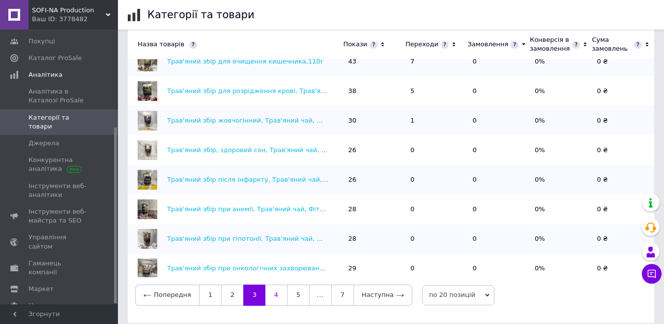
click at [271, 288] on link "4" at bounding box center [276, 294] width 22 height 21
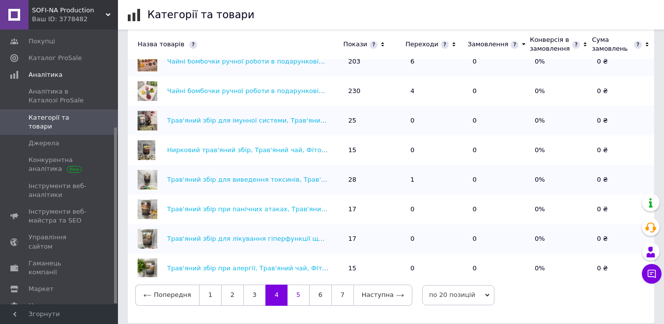
click at [291, 287] on link "5" at bounding box center [299, 294] width 22 height 21
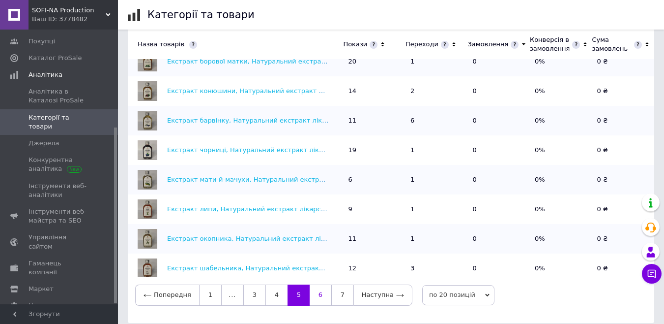
click at [310, 287] on link "6" at bounding box center [321, 294] width 22 height 21
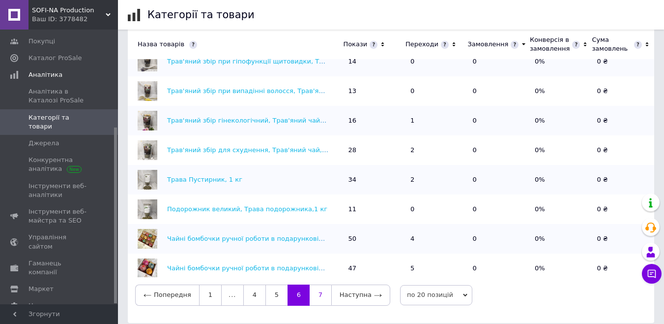
click at [320, 290] on link "7" at bounding box center [321, 294] width 22 height 21
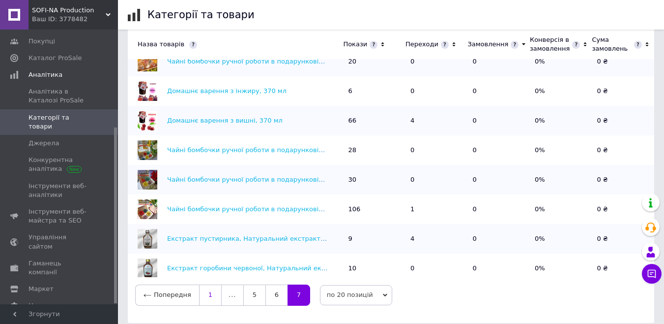
click at [206, 285] on link "1" at bounding box center [210, 294] width 23 height 21
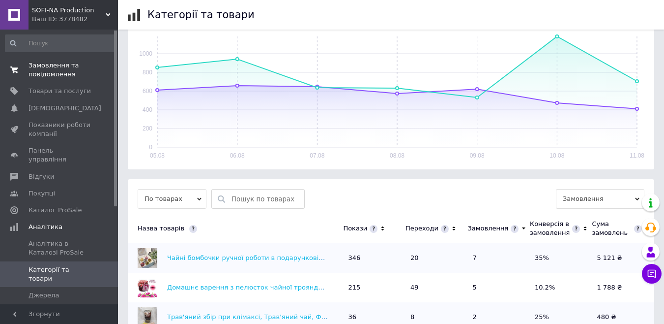
scroll to position [146, 0]
click at [47, 77] on span "Замовлення та повідомлення" at bounding box center [60, 70] width 62 height 18
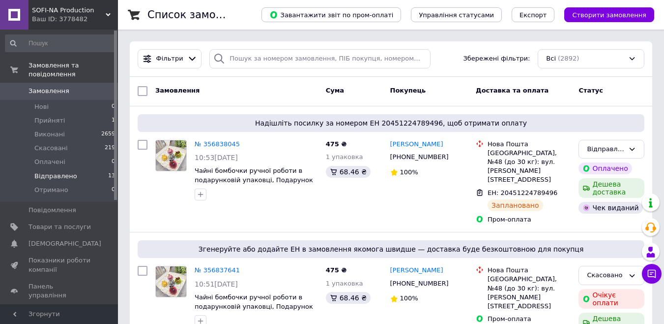
click at [60, 172] on span "Відправлено" at bounding box center [55, 176] width 43 height 9
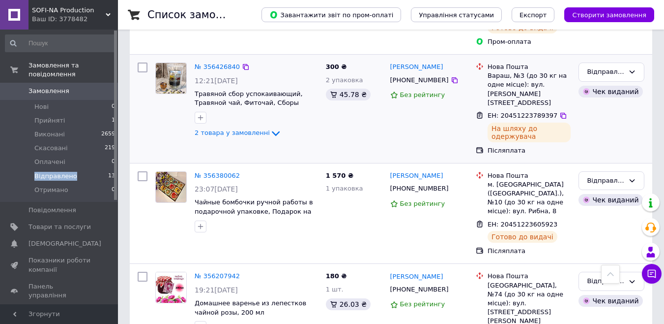
scroll to position [1135, 0]
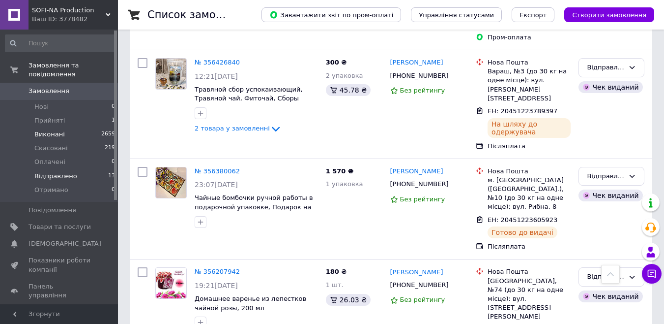
click at [56, 130] on span "Виконані" at bounding box center [49, 134] width 30 height 9
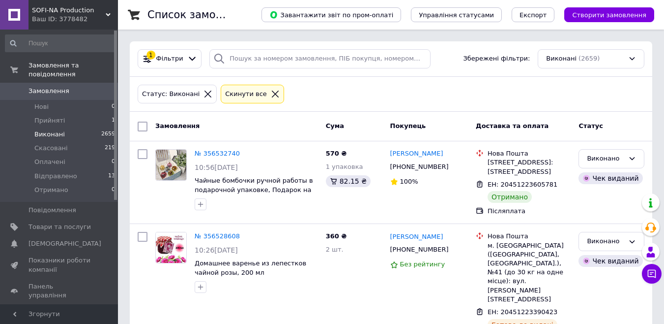
scroll to position [49, 0]
